Goal: Find specific page/section: Find specific page/section

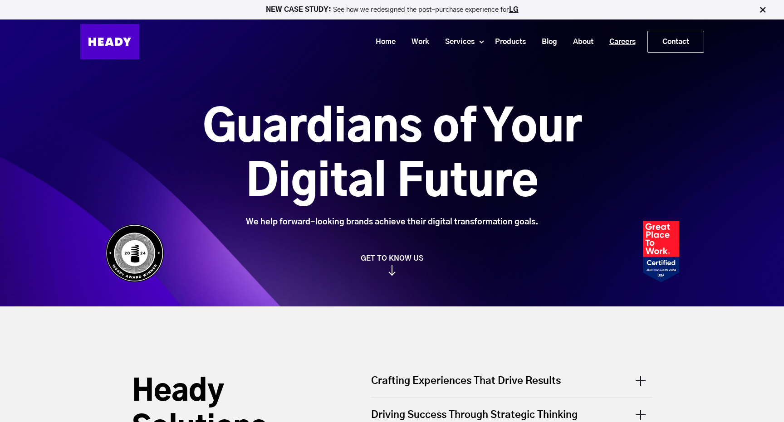
click at [613, 43] on link "Careers" at bounding box center [619, 42] width 42 height 17
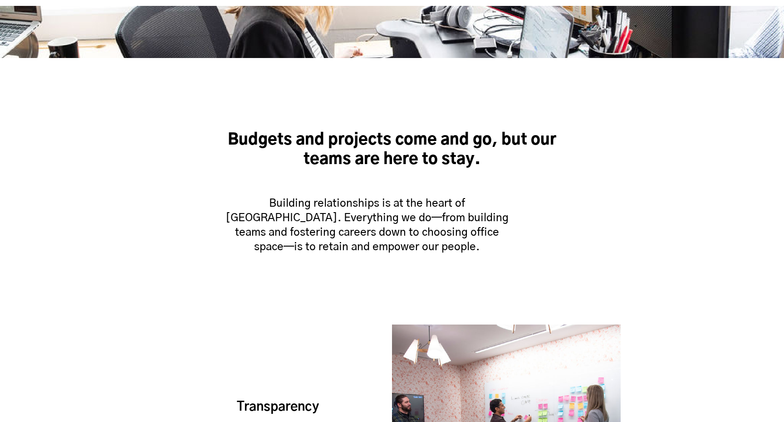
scroll to position [566, 0]
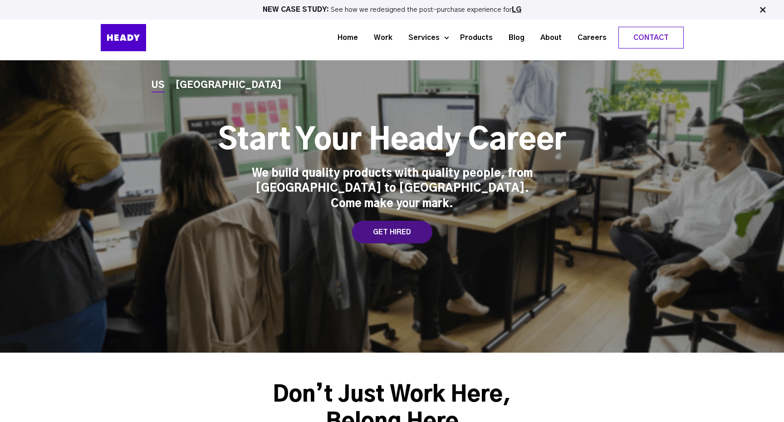
scroll to position [6, 0]
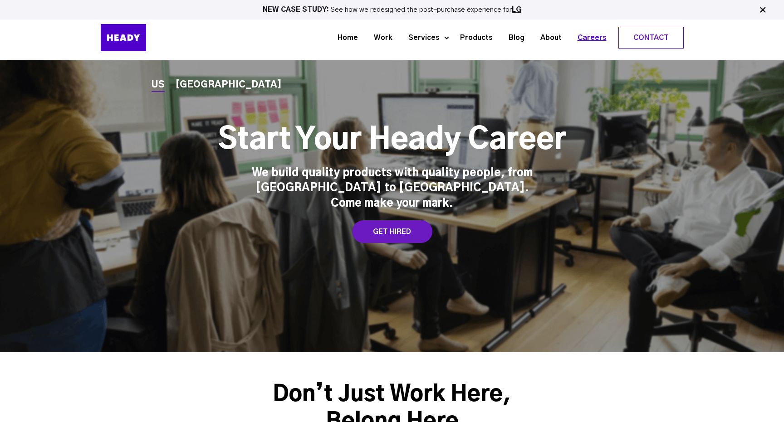
click at [595, 37] on link "Careers" at bounding box center [588, 37] width 45 height 17
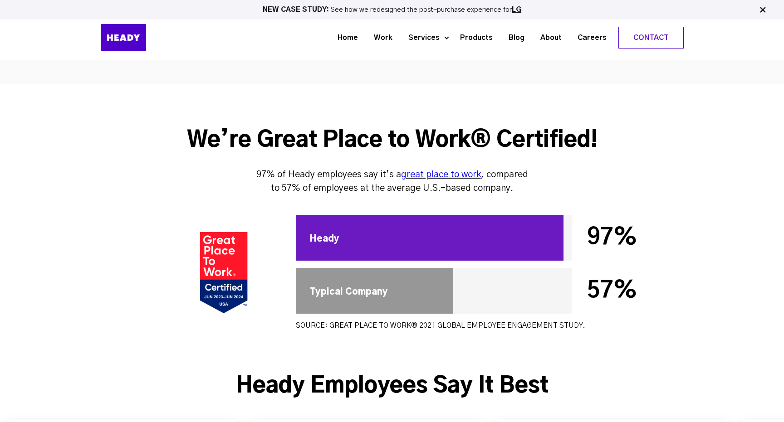
scroll to position [2483, 0]
